Goal: Task Accomplishment & Management: Manage account settings

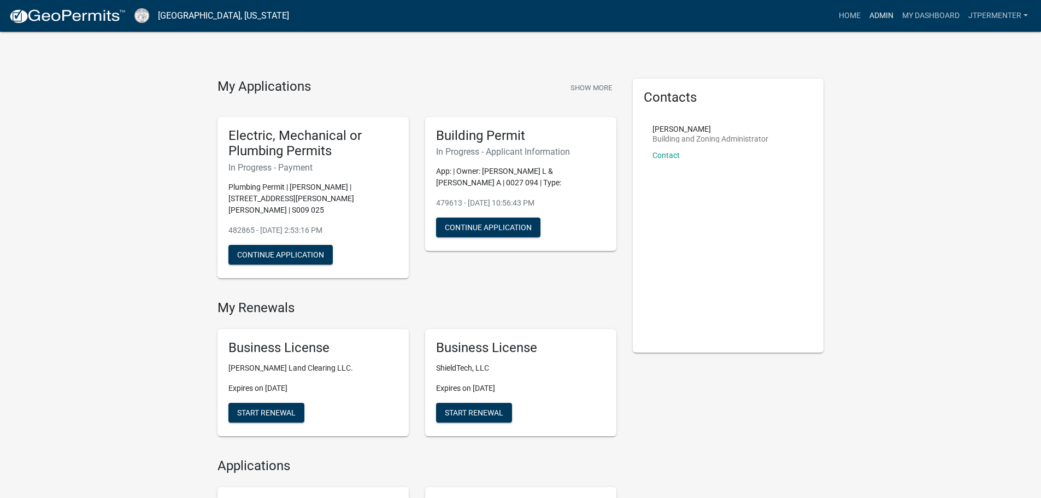
click at [883, 15] on link "Admin" at bounding box center [881, 15] width 33 height 21
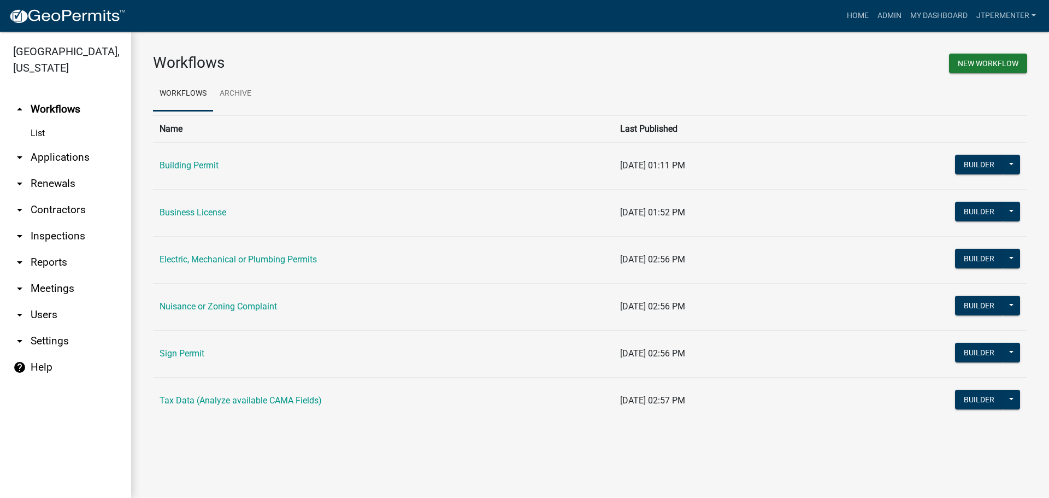
click at [181, 210] on link "Business License" at bounding box center [193, 212] width 67 height 10
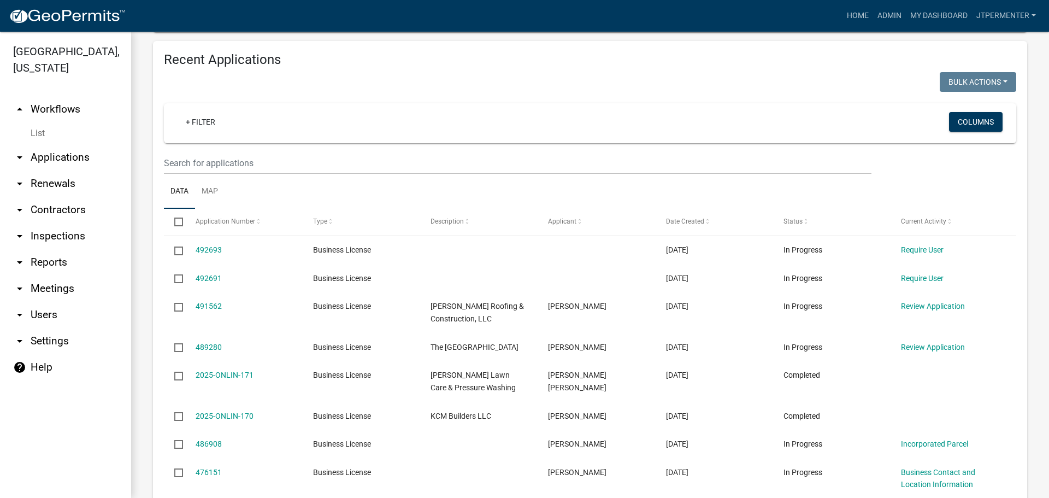
scroll to position [437, 0]
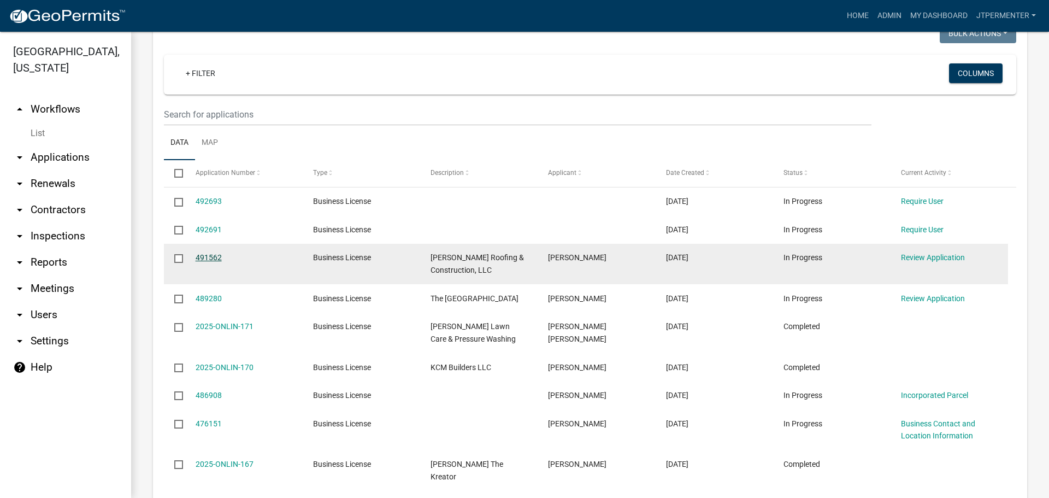
click at [205, 260] on link "491562" at bounding box center [209, 257] width 26 height 9
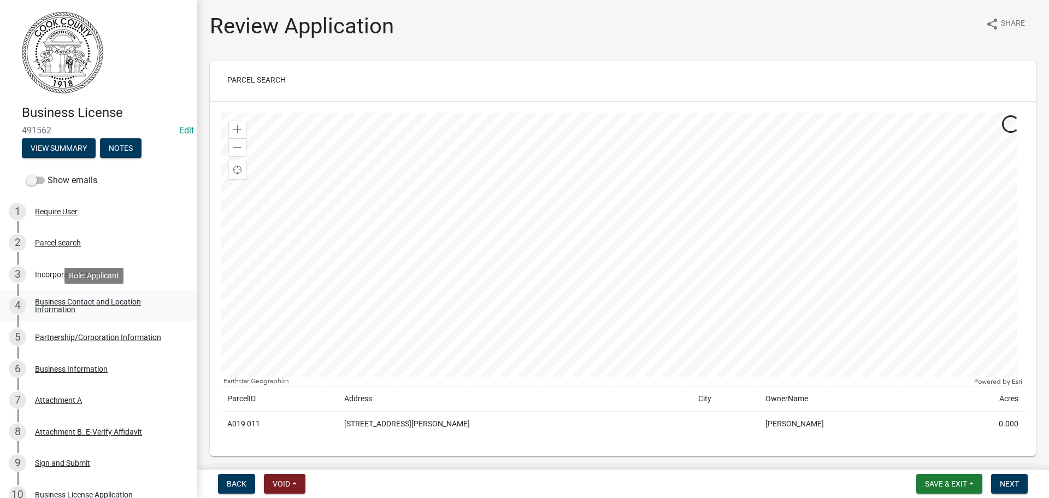
click at [54, 301] on div "Business Contact and Location Information" at bounding box center [107, 305] width 144 height 15
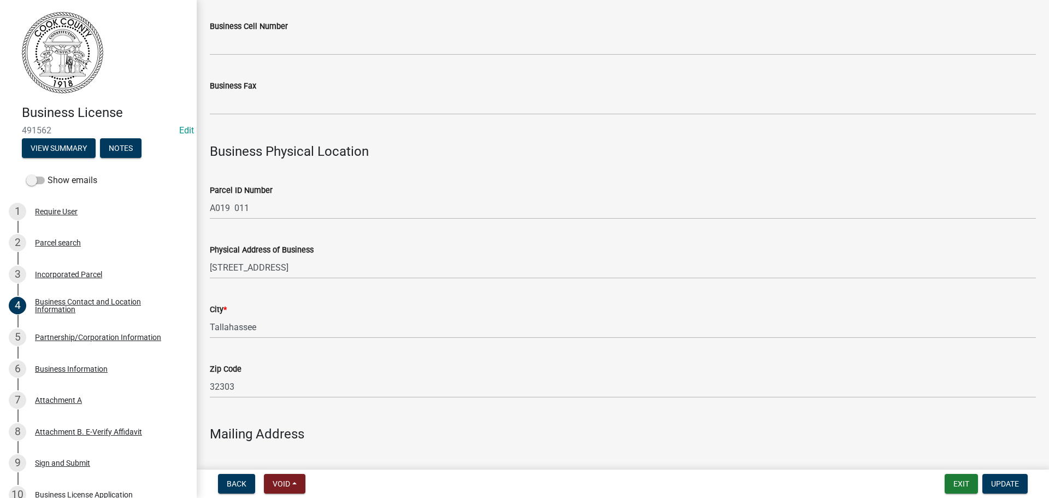
scroll to position [820, 0]
